Goal: Task Accomplishment & Management: Complete application form

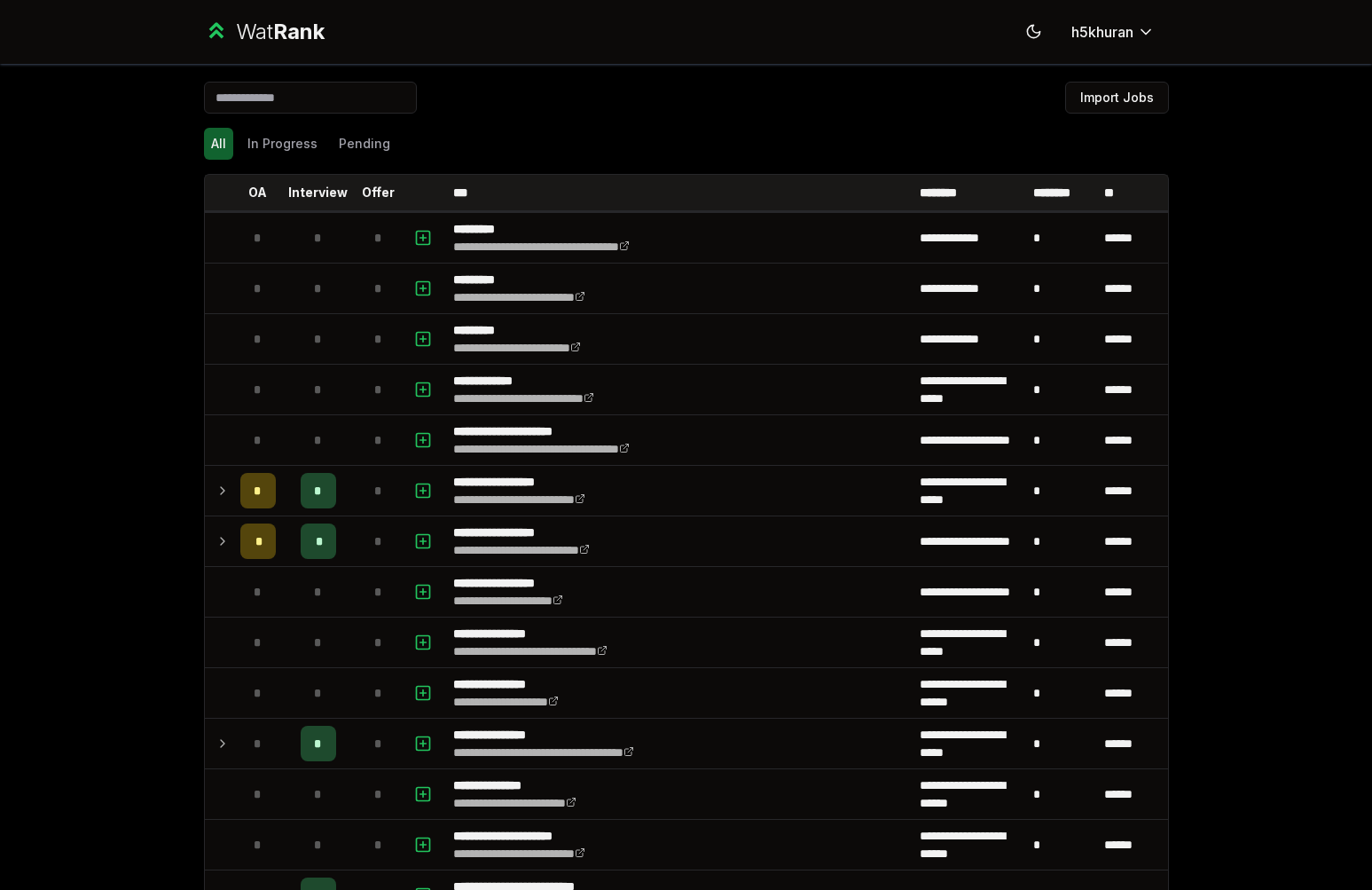
scroll to position [2033, 0]
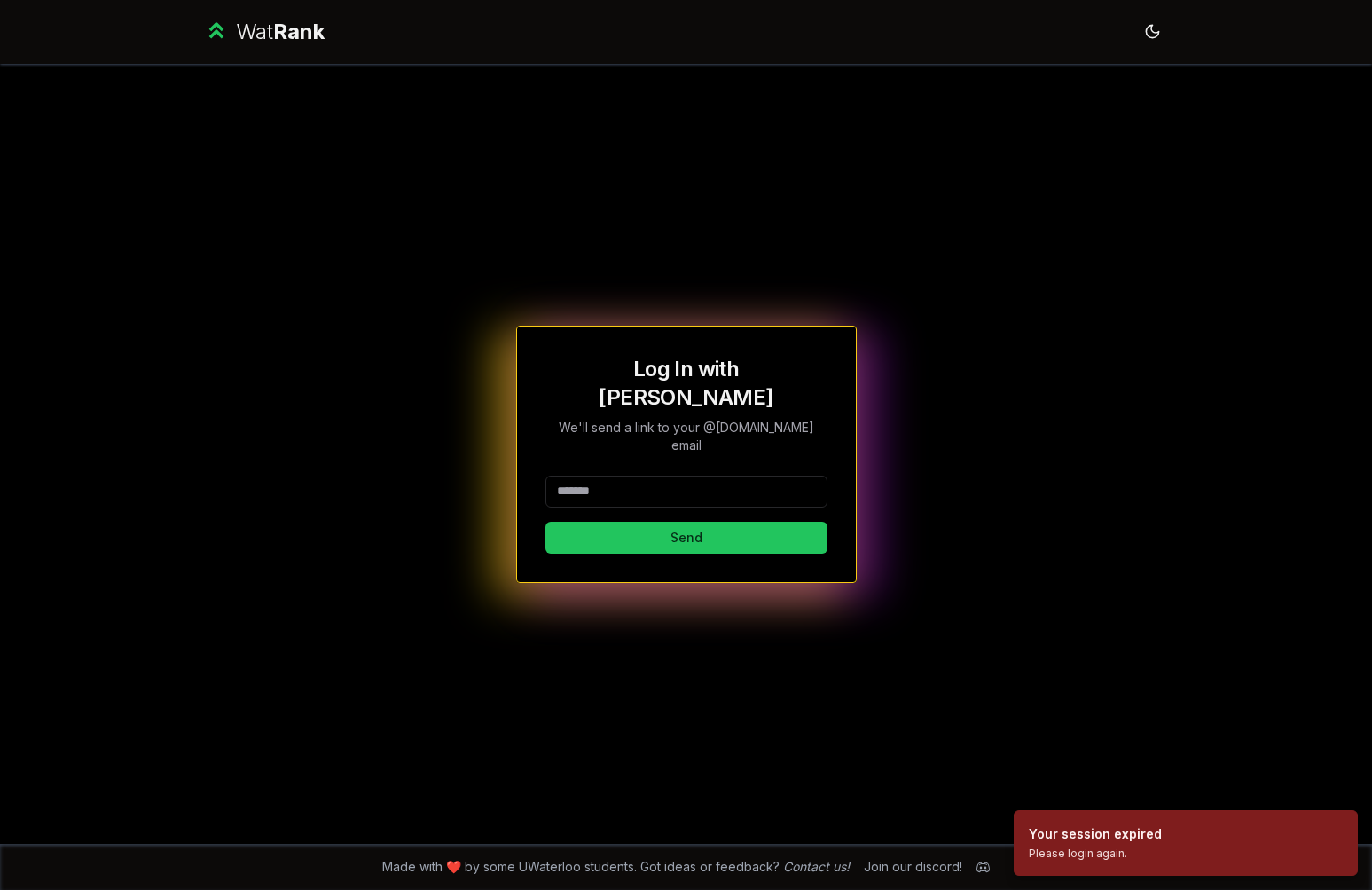
click at [666, 476] on input at bounding box center [686, 491] width 282 height 32
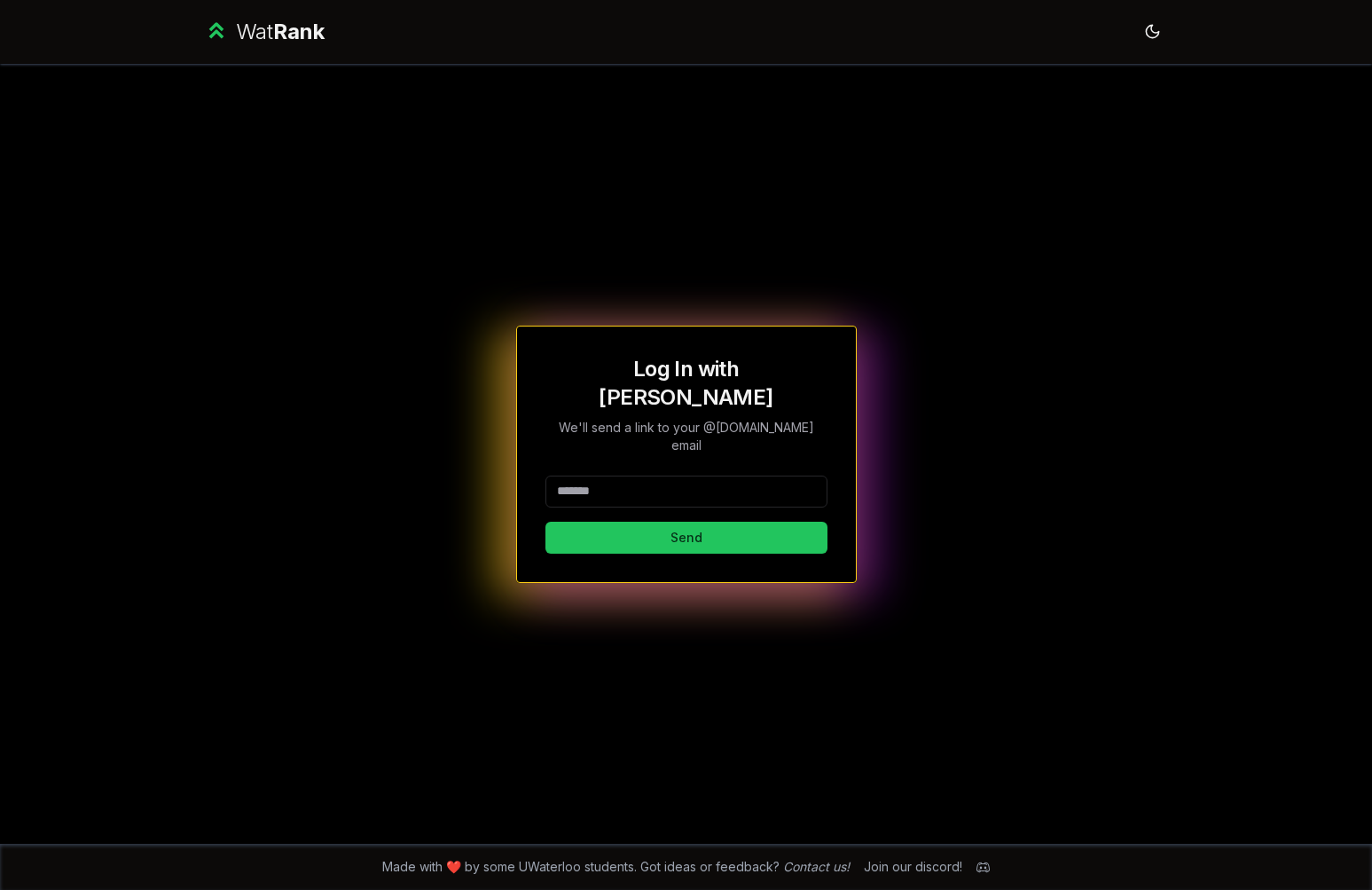
type input "********"
drag, startPoint x: 672, startPoint y: 523, endPoint x: 654, endPoint y: 529, distance: 19.0
click at [671, 523] on button "Send" at bounding box center [686, 538] width 282 height 32
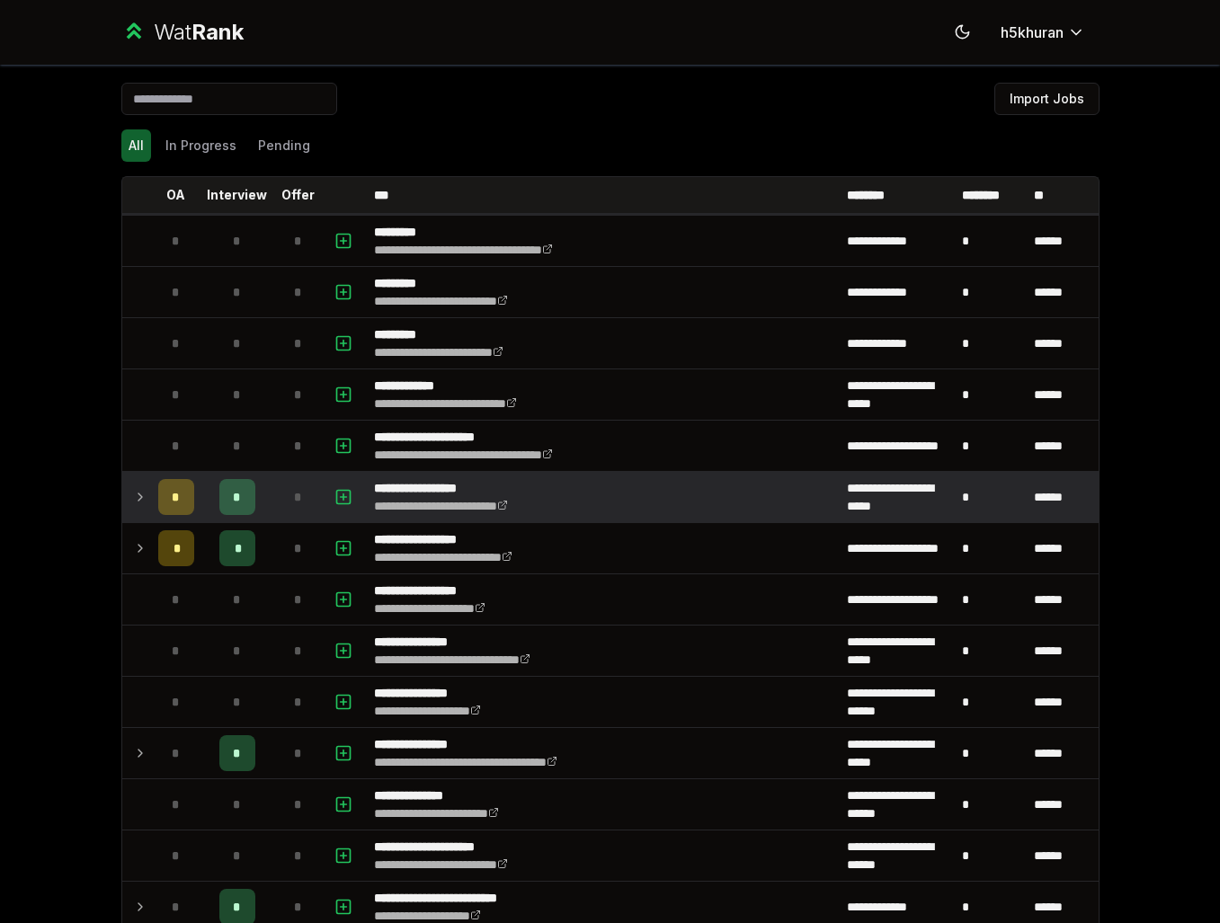
click at [273, 489] on td "*" at bounding box center [298, 497] width 50 height 50
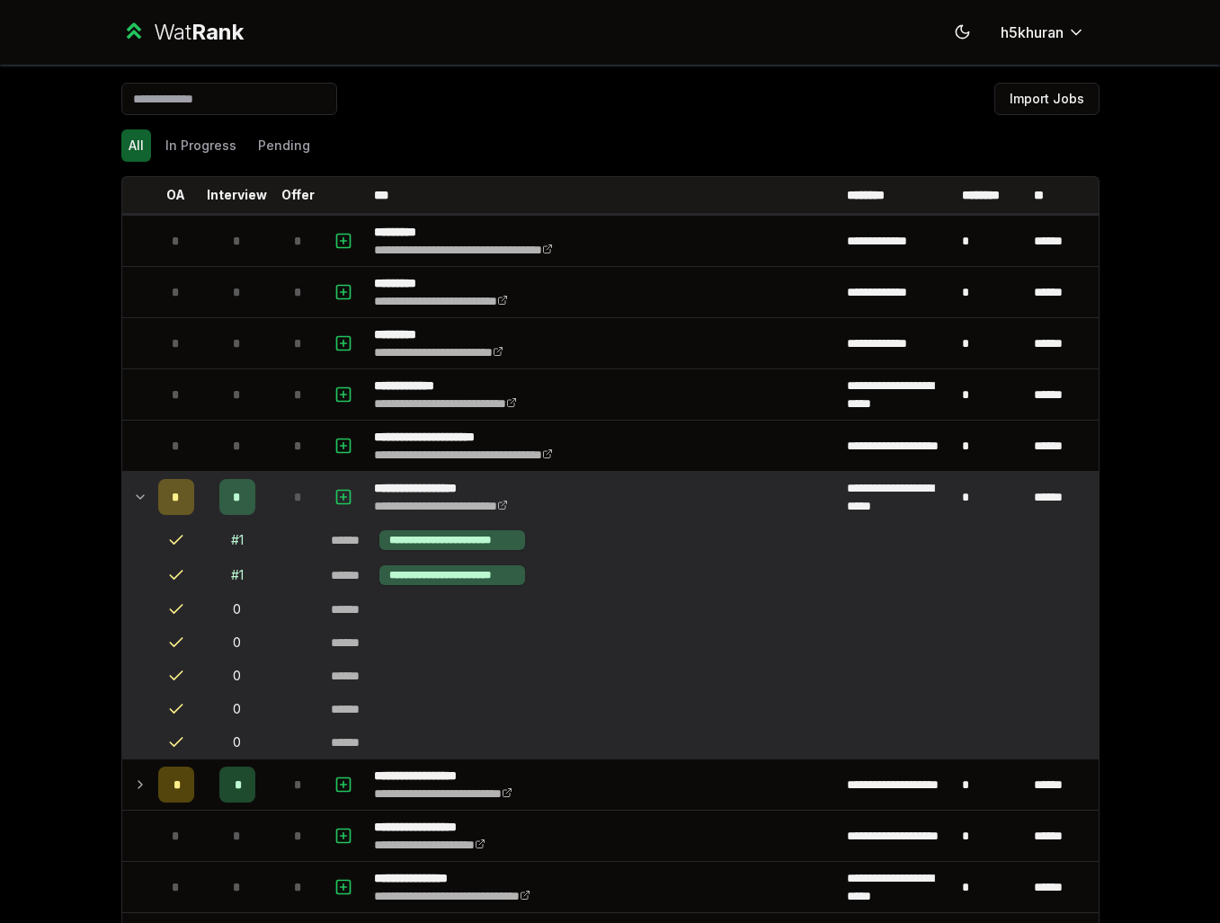
click at [273, 489] on td "*" at bounding box center [298, 497] width 50 height 50
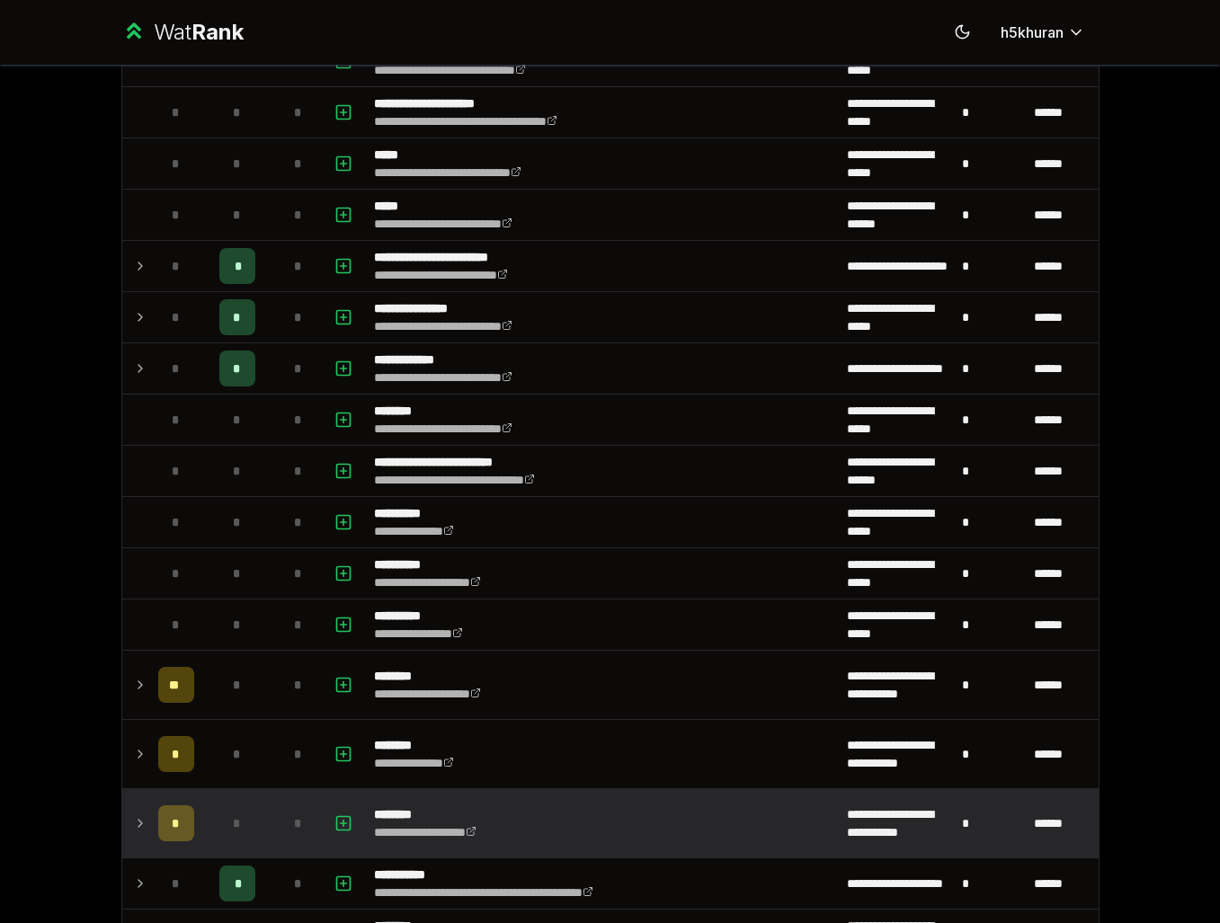
scroll to position [1625, 0]
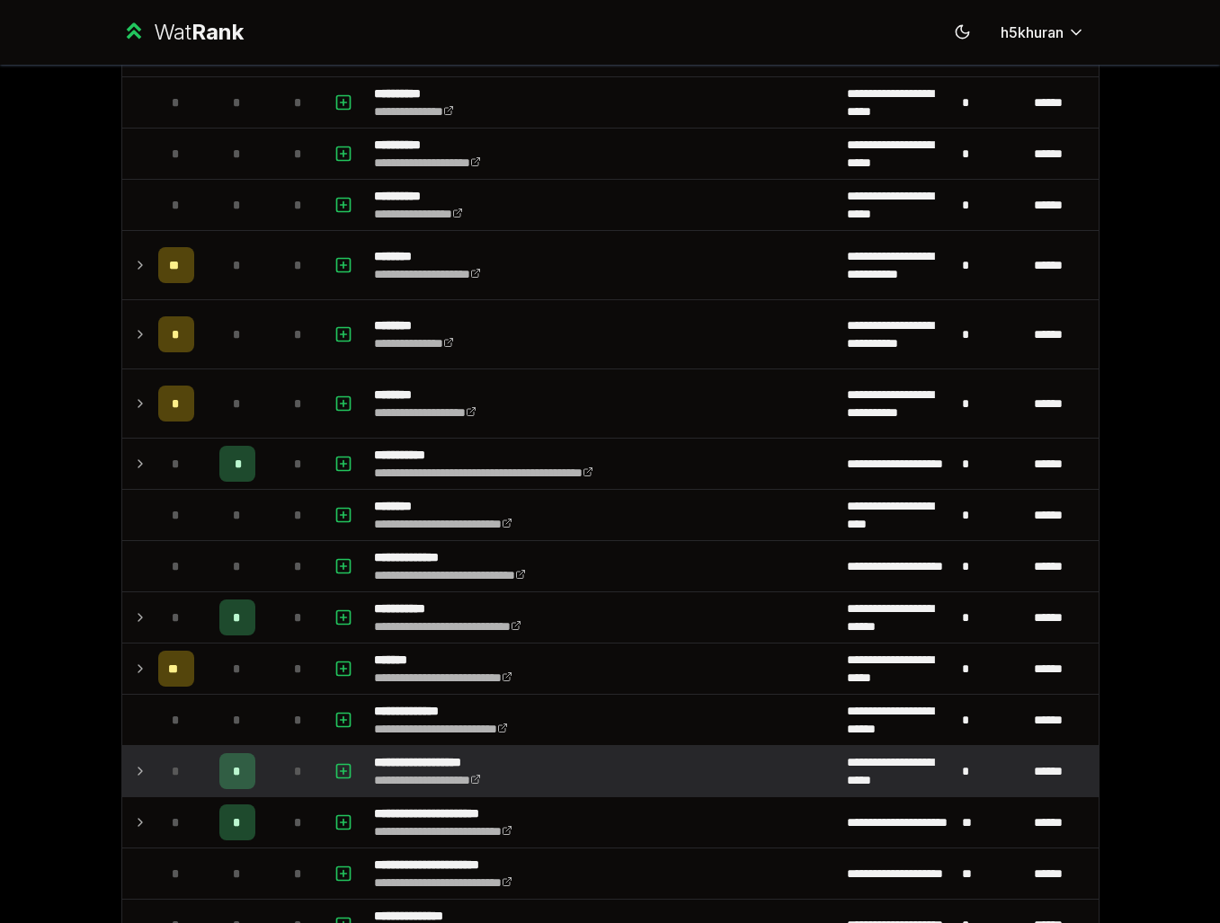
click at [234, 761] on div "*" at bounding box center [237, 771] width 36 height 36
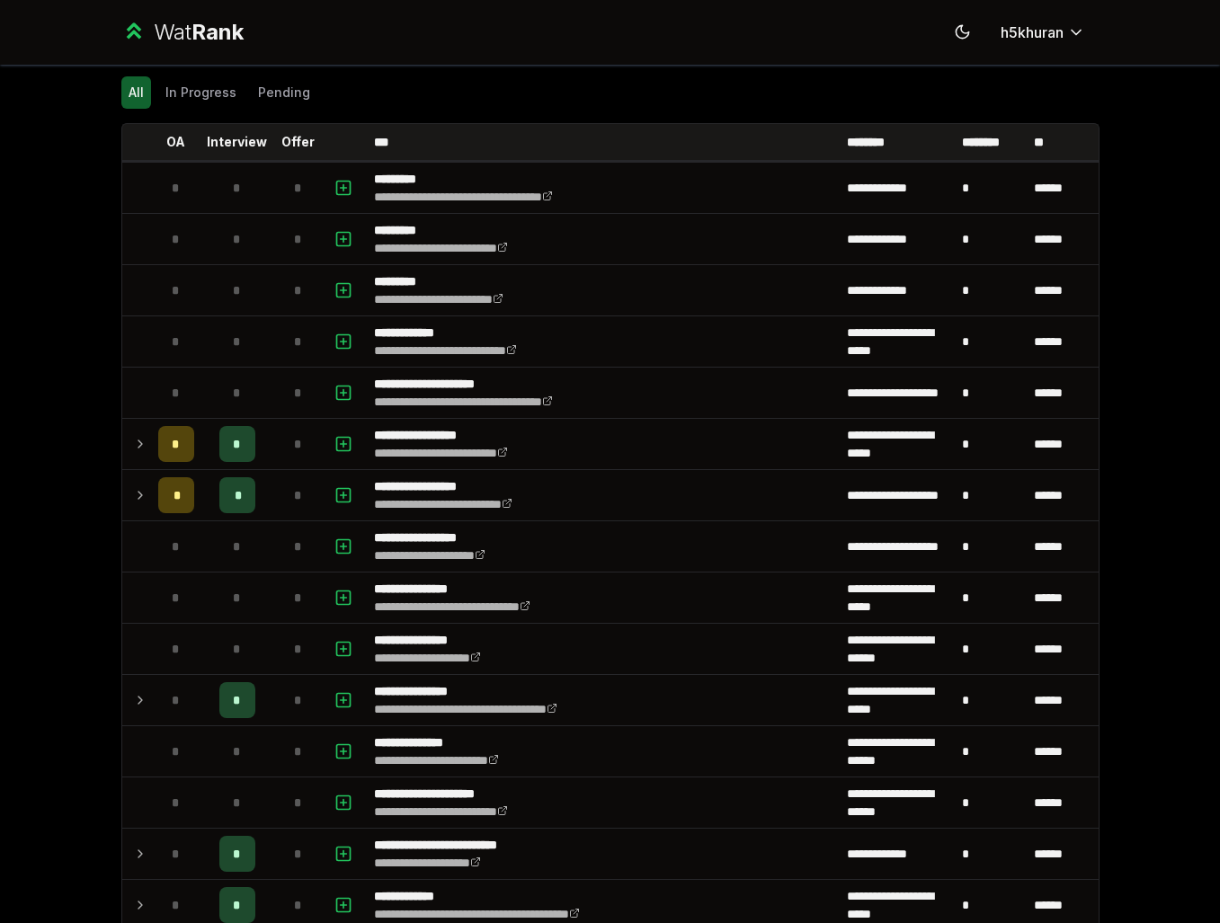
scroll to position [0, 0]
